Goal: Information Seeking & Learning: Learn about a topic

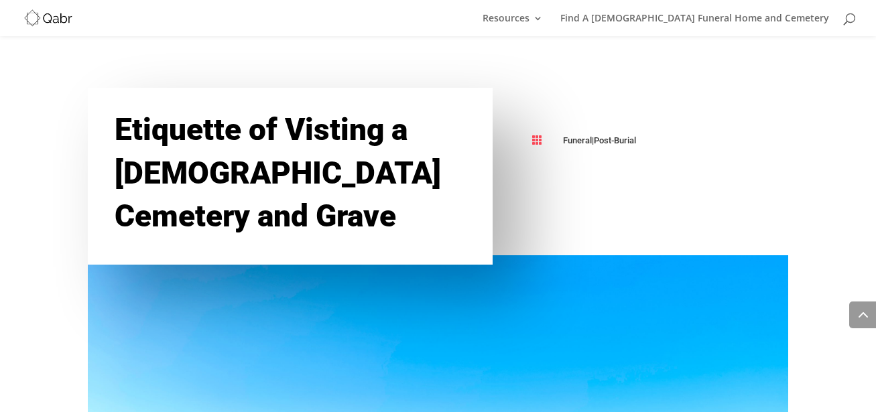
scroll to position [1215, 0]
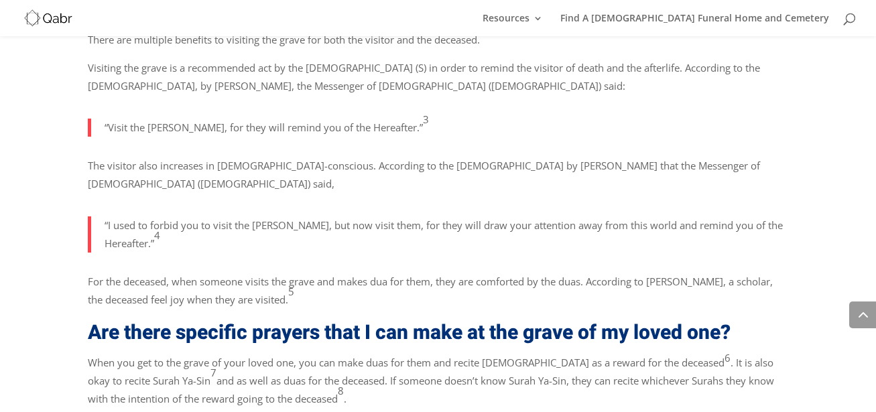
scroll to position [1199, 0]
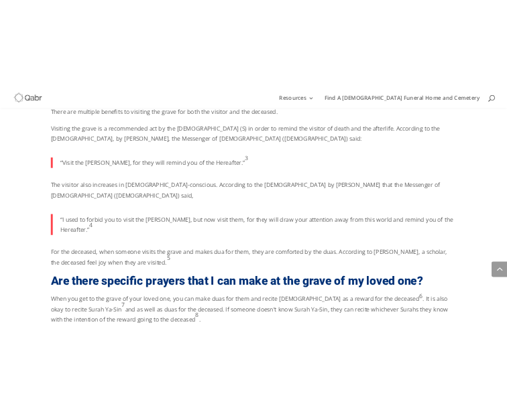
scroll to position [1193, 0]
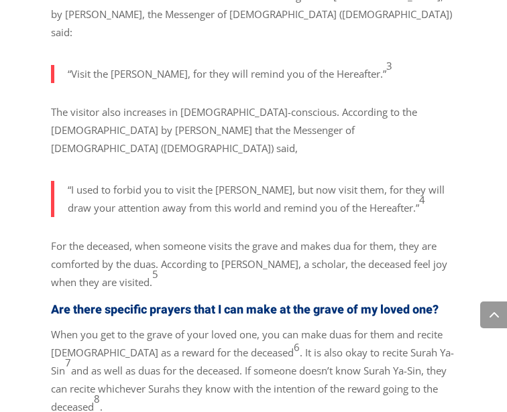
click at [318, 237] on p "For the deceased, when someone visits the grave and makes dua for them, they ar…" at bounding box center [253, 269] width 405 height 64
click at [317, 237] on p "For the deceased, when someone visits the grave and makes dua for them, they ar…" at bounding box center [253, 269] width 405 height 64
click at [318, 237] on p "For the deceased, when someone visits the grave and makes dua for them, they ar…" at bounding box center [253, 269] width 405 height 64
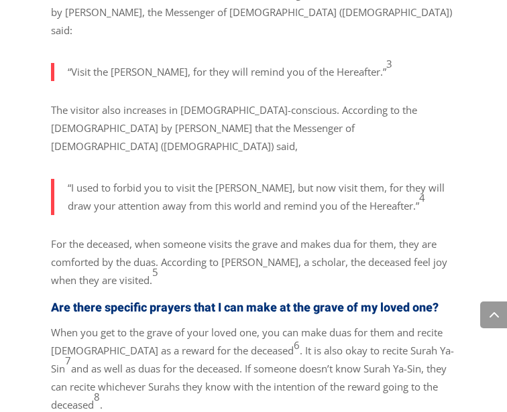
click at [318, 236] on p "For the deceased, when someone visits the grave and makes dua for them, they ar…" at bounding box center [253, 267] width 405 height 64
click at [318, 238] on p "For the deceased, when someone visits the grave and makes dua for them, they ar…" at bounding box center [253, 267] width 405 height 64
click at [318, 235] on p "For the deceased, when someone visits the grave and makes dua for them, they ar…" at bounding box center [253, 267] width 405 height 64
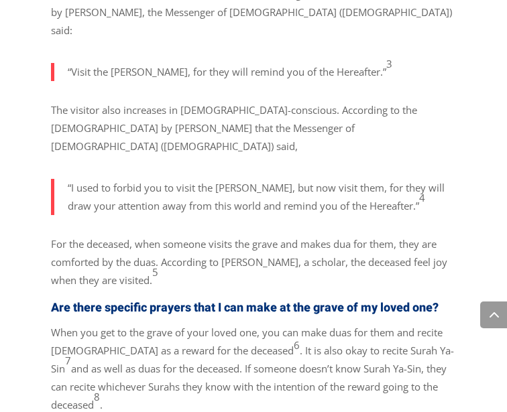
click at [318, 235] on p "For the deceased, when someone visits the grave and makes dua for them, they ar…" at bounding box center [253, 267] width 405 height 64
click at [318, 237] on p "For the deceased, when someone visits the grave and makes dua for them, they ar…" at bounding box center [253, 267] width 405 height 64
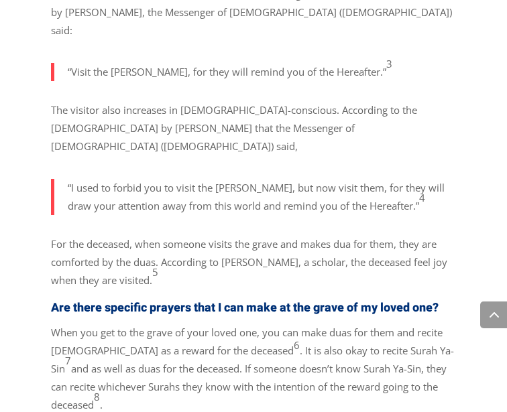
click at [317, 235] on p "For the deceased, when someone visits the grave and makes dua for them, they ar…" at bounding box center [253, 267] width 405 height 64
click at [317, 236] on p "For the deceased, when someone visits the grave and makes dua for them, they ar…" at bounding box center [253, 267] width 405 height 64
click at [318, 237] on p "For the deceased, when someone visits the grave and makes dua for them, they ar…" at bounding box center [253, 267] width 405 height 64
click at [328, 239] on p "For the deceased, when someone visits the grave and makes dua for them, they ar…" at bounding box center [253, 267] width 405 height 64
